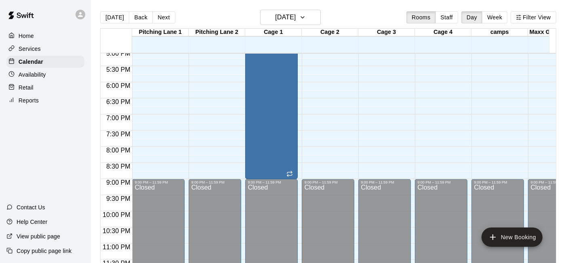
scroll to position [550, 0]
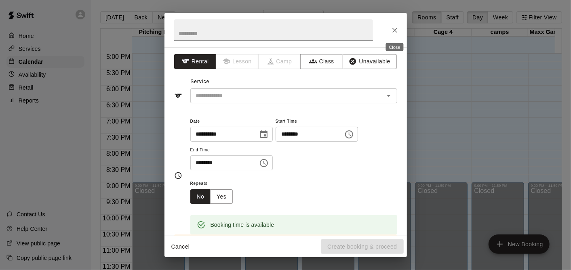
click at [391, 29] on icon "Close" at bounding box center [395, 30] width 8 height 8
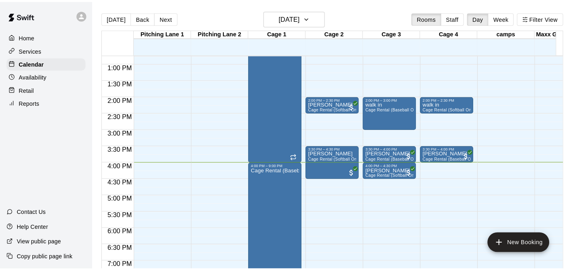
scroll to position [411, 0]
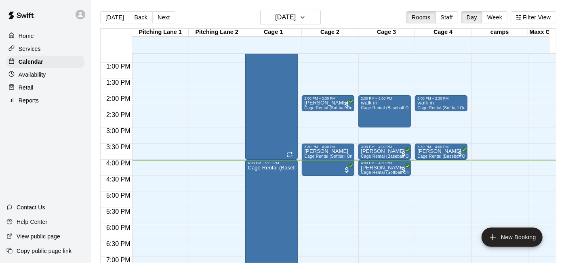
click at [445, 163] on div "12:00 AM – 9:00 AM Closed 10:30 AM – 11:00 AM [PERSON_NAME] Cage Rental (Baseba…" at bounding box center [441, 31] width 53 height 776
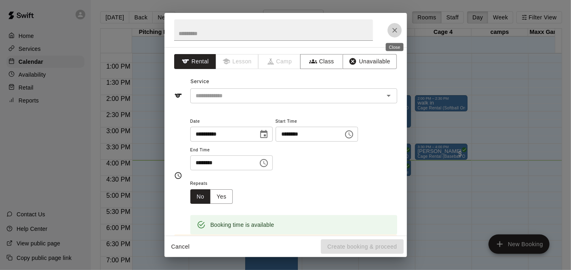
click at [389, 29] on button "Close" at bounding box center [394, 30] width 15 height 15
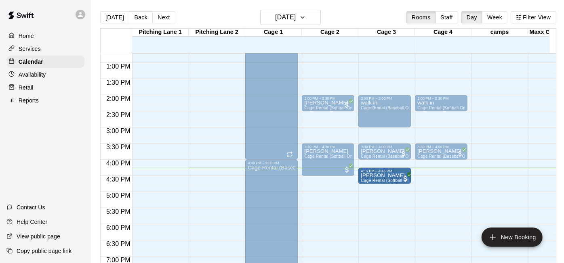
drag, startPoint x: 373, startPoint y: 172, endPoint x: 377, endPoint y: 181, distance: 10.1
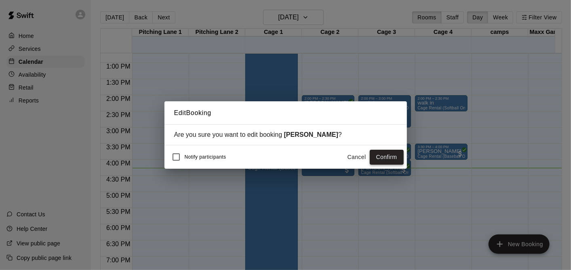
click at [391, 159] on button "Confirm" at bounding box center [387, 157] width 34 height 15
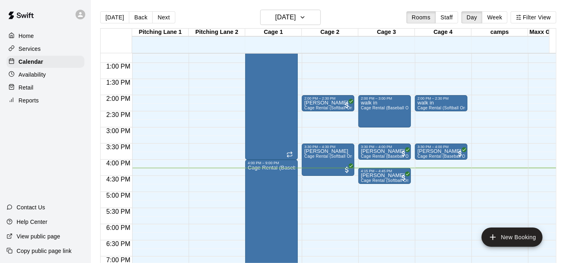
click at [422, 162] on div "12:00 AM – 9:00 AM Closed 10:30 AM – 11:00 AM [PERSON_NAME] Cage Rental (Baseba…" at bounding box center [441, 31] width 53 height 776
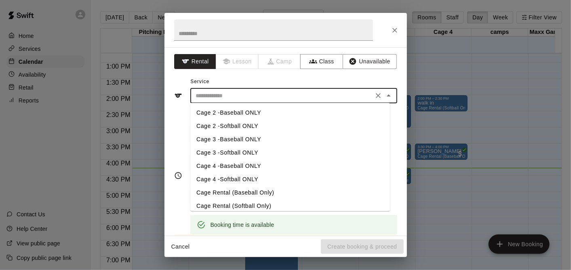
click at [300, 94] on input "text" at bounding box center [282, 96] width 178 height 10
click at [243, 160] on li "Cage 4 -Baseball ONLY" at bounding box center [290, 166] width 200 height 13
type input "**********"
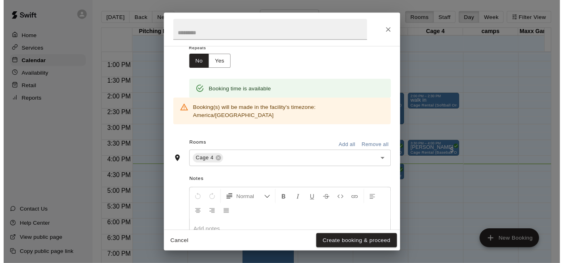
scroll to position [191, 0]
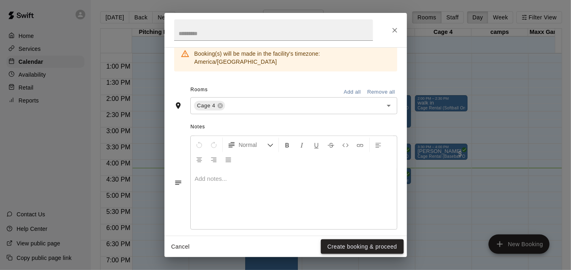
click at [369, 247] on button "Create booking & proceed" at bounding box center [362, 247] width 82 height 15
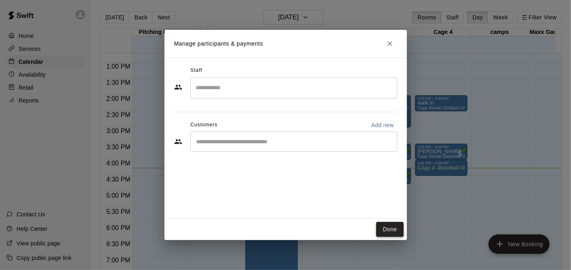
click at [392, 232] on button "Done" at bounding box center [389, 229] width 27 height 15
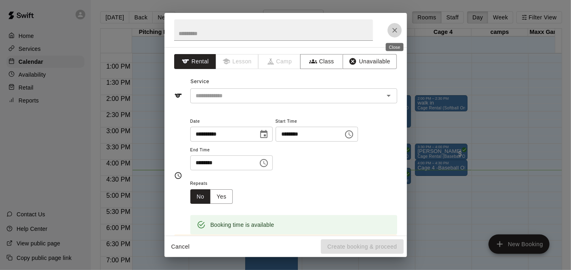
click at [390, 30] on button "Close" at bounding box center [394, 30] width 15 height 15
